Goal: Information Seeking & Learning: Stay updated

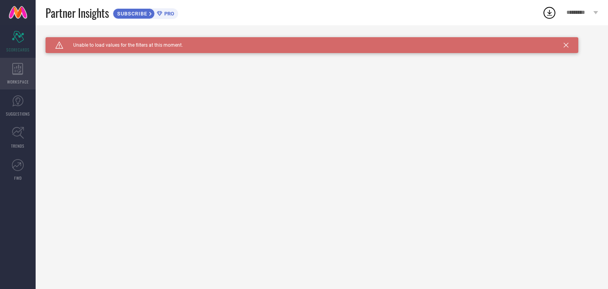
click at [14, 79] on span "WORKSPACE" at bounding box center [18, 82] width 22 height 6
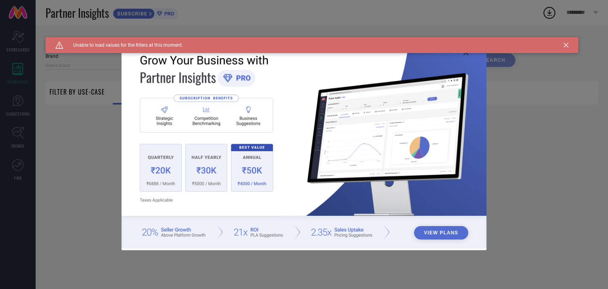
type input "1 STOP FASHION"
type input "All"
click at [569, 45] on div "Caution Created with Sketch. Unable to load values for the filters at this mome…" at bounding box center [312, 45] width 533 height 16
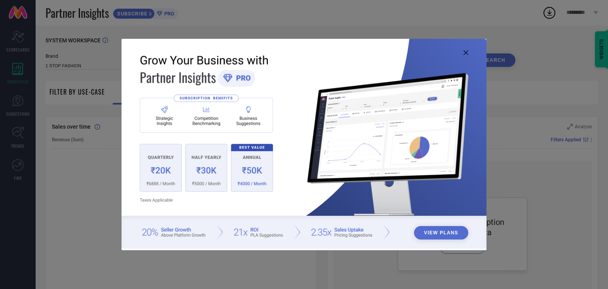
click at [563, 45] on div "View Plans" at bounding box center [304, 144] width 608 height 289
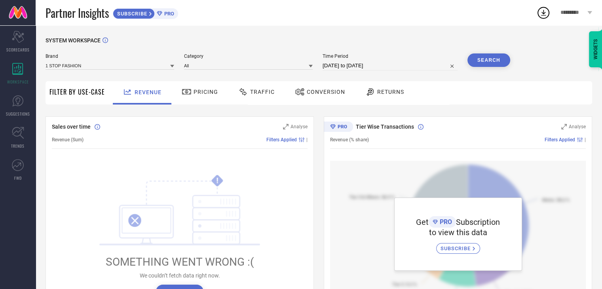
scroll to position [38, 0]
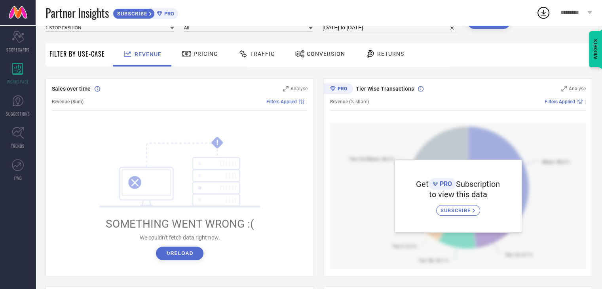
click at [331, 51] on span "Conversion" at bounding box center [326, 54] width 38 height 6
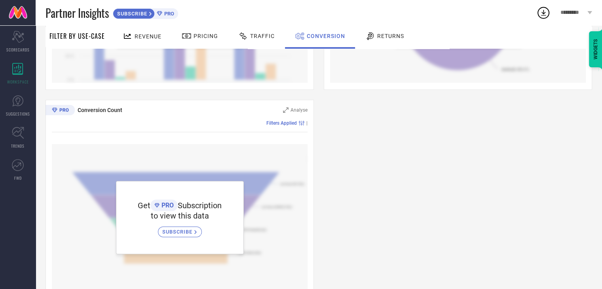
scroll to position [245, 0]
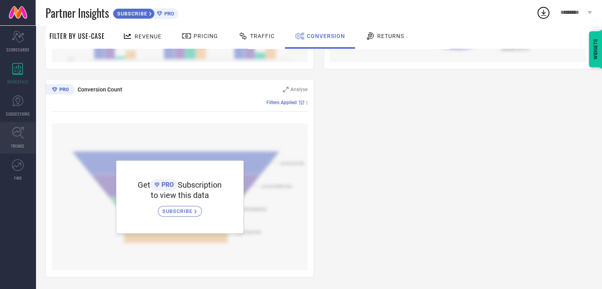
click at [12, 136] on icon at bounding box center [18, 133] width 12 height 12
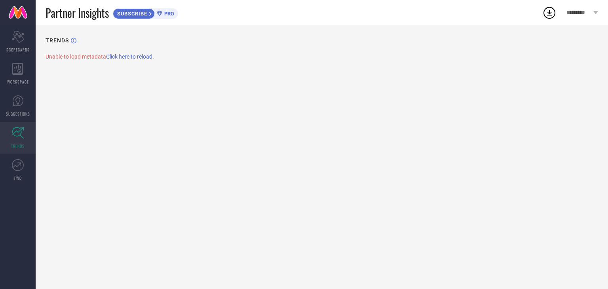
click at [129, 56] on span "Click here to reload." at bounding box center [130, 56] width 48 height 6
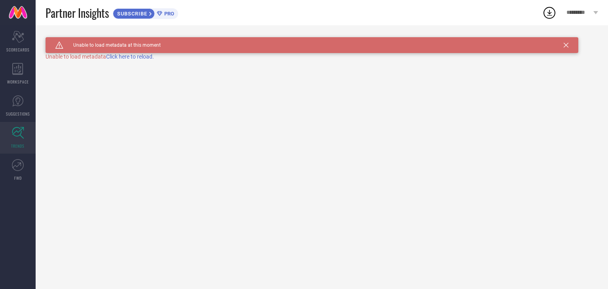
click at [129, 56] on span "Click here to reload." at bounding box center [130, 56] width 48 height 6
click at [129, 56] on div "Caution Created with Sketch. Unable to load metadata at this moment TRENDS" at bounding box center [322, 157] width 572 height 264
click at [129, 56] on div "Caution Created with Sketch. Unable to load metadata at this moment TRENDS Unab…" at bounding box center [322, 157] width 572 height 264
click at [138, 9] on div "SUBSCRIBE" at bounding box center [134, 13] width 42 height 11
